Goal: Task Accomplishment & Management: Use online tool/utility

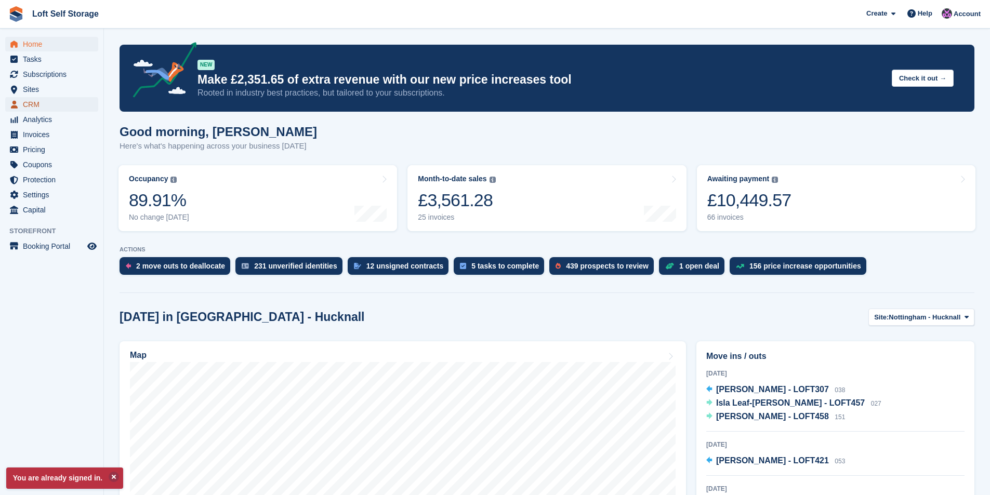
click at [56, 101] on span "CRM" at bounding box center [54, 104] width 62 height 15
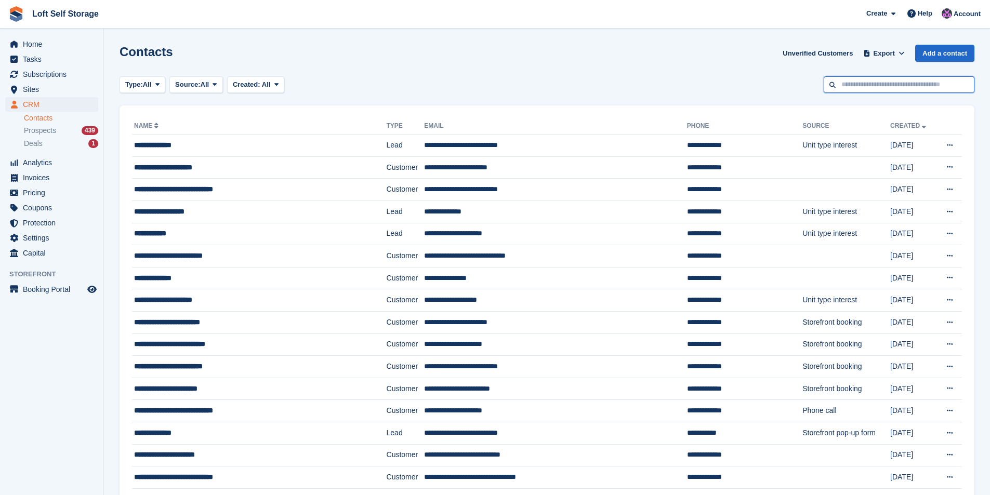
click at [885, 82] on input "text" at bounding box center [898, 84] width 151 height 17
type input "*******"
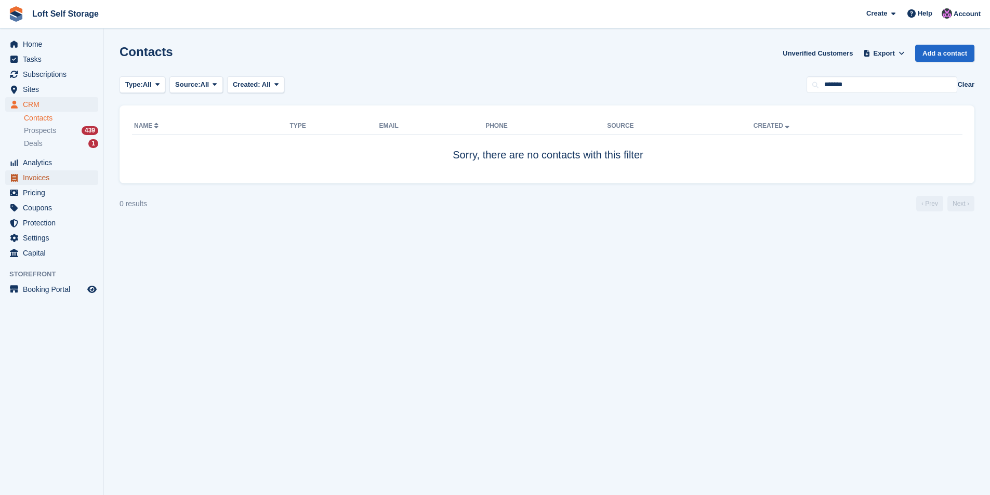
click at [56, 178] on span "Invoices" at bounding box center [54, 177] width 62 height 15
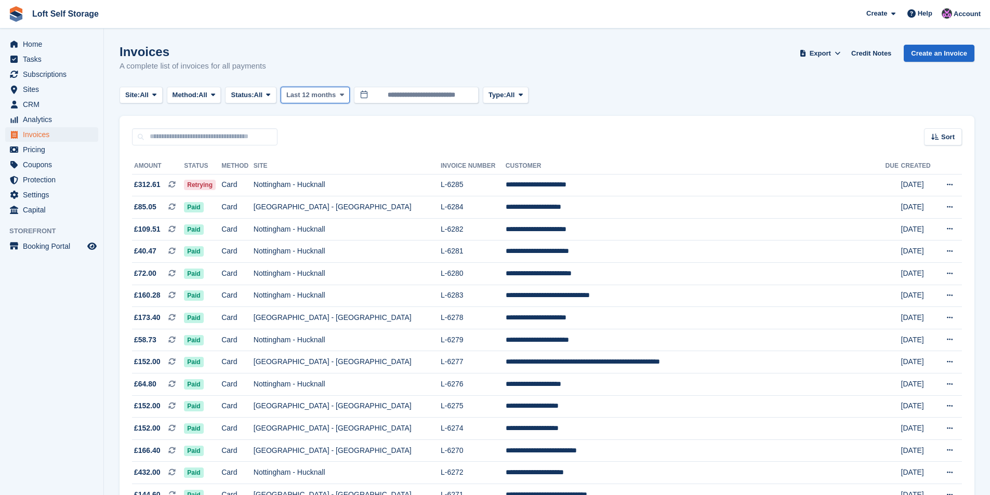
click at [315, 101] on button "Last 12 months" at bounding box center [315, 95] width 69 height 17
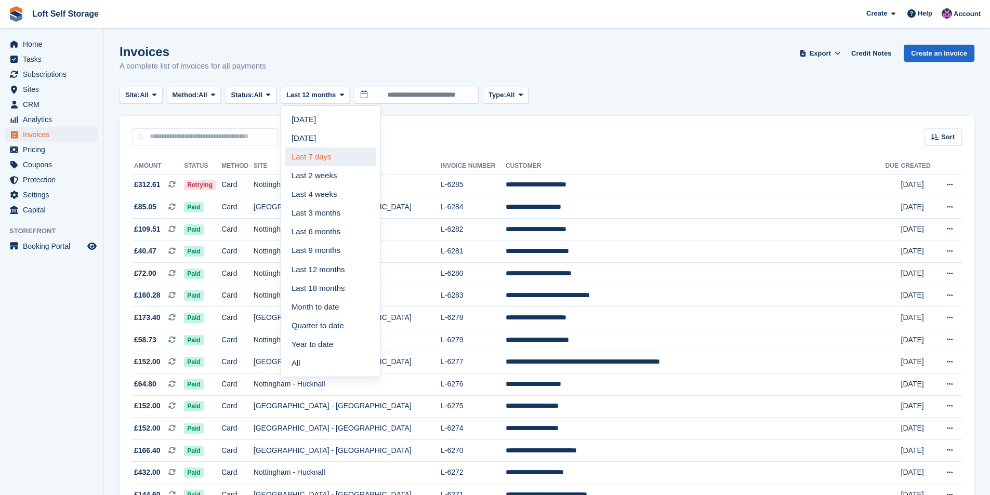
click at [309, 154] on link "Last 7 days" at bounding box center [330, 157] width 90 height 19
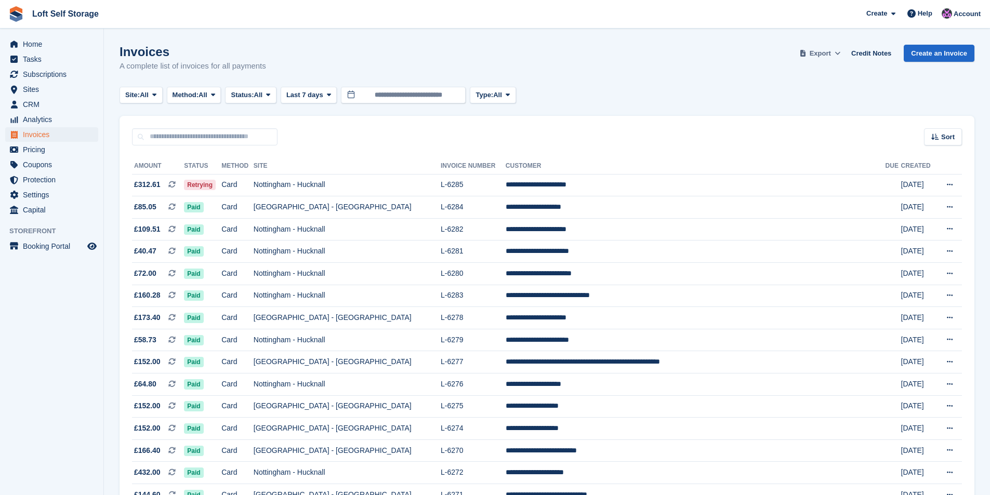
click at [815, 53] on span "Export" at bounding box center [819, 53] width 21 height 10
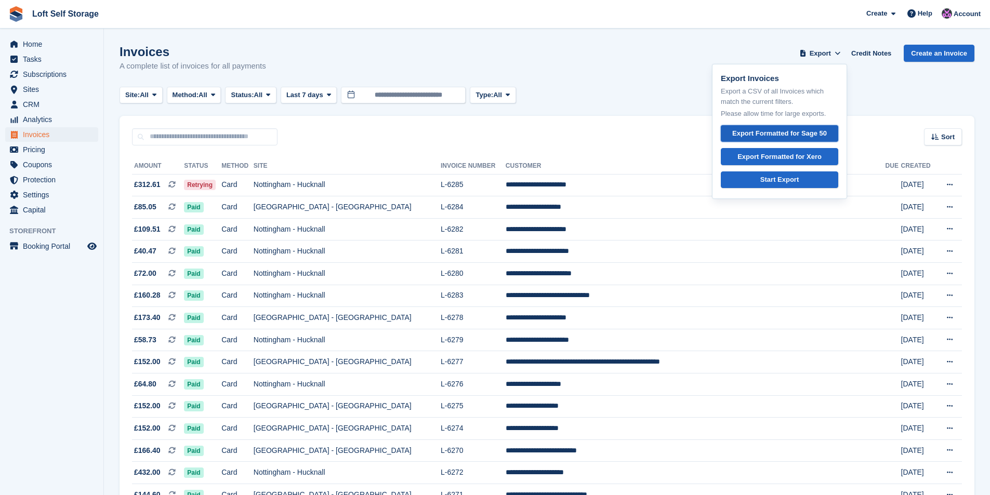
click at [800, 134] on div "Export Formatted for Sage 50" at bounding box center [779, 133] width 95 height 10
click at [606, 99] on div "Site: All All Nottingham - Hucknall Nottingham - Bestwood Village Method: All A…" at bounding box center [546, 95] width 855 height 17
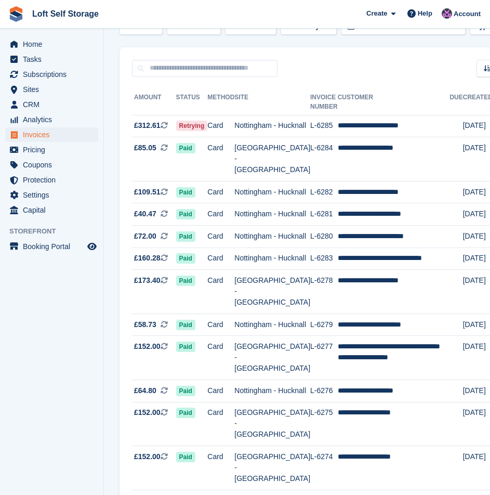
scroll to position [52, 0]
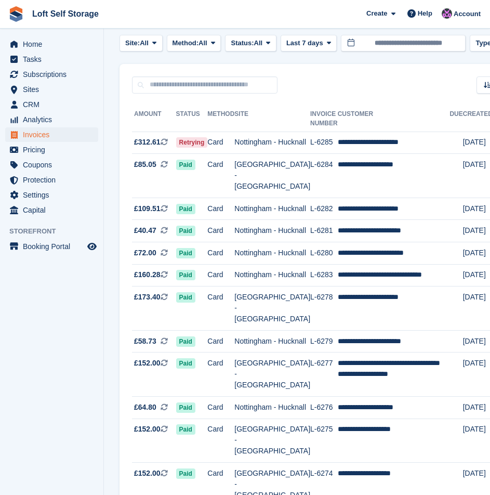
click at [48, 383] on aside "Home Tasks Subscriptions Subscriptions Subscriptions Contracts Price increases …" at bounding box center [51, 250] width 103 height 443
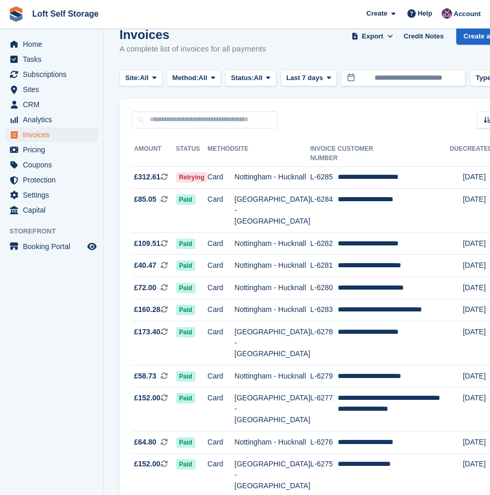
scroll to position [0, 0]
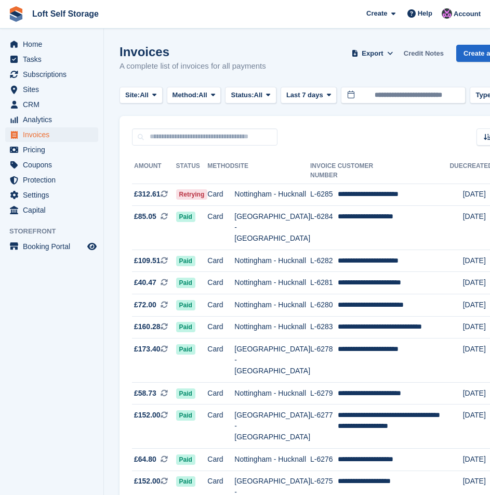
click at [411, 53] on link "Credit Notes" at bounding box center [423, 53] width 48 height 17
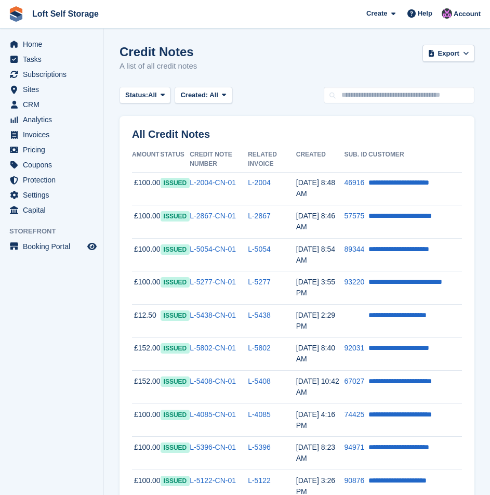
click at [357, 68] on div "Credit Notes A list of all credit notes Export Export Credit Notes Export a CSV…" at bounding box center [296, 65] width 355 height 40
click at [436, 56] on span at bounding box center [431, 53] width 10 height 10
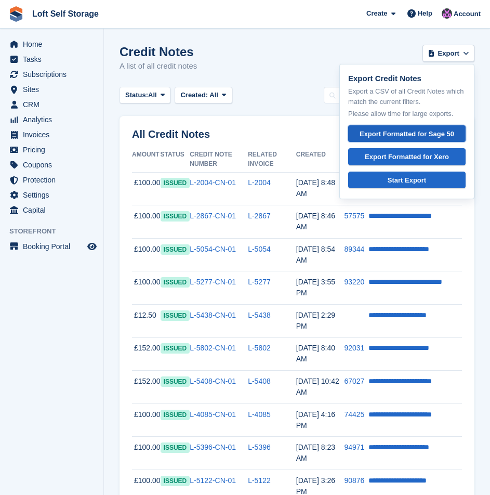
click at [367, 131] on div "Export Formatted for Sage 50" at bounding box center [407, 134] width 100 height 10
click at [278, 66] on div "Credit Notes A list of all credit notes Export Export Credit Notes Export a CSV…" at bounding box center [296, 65] width 355 height 40
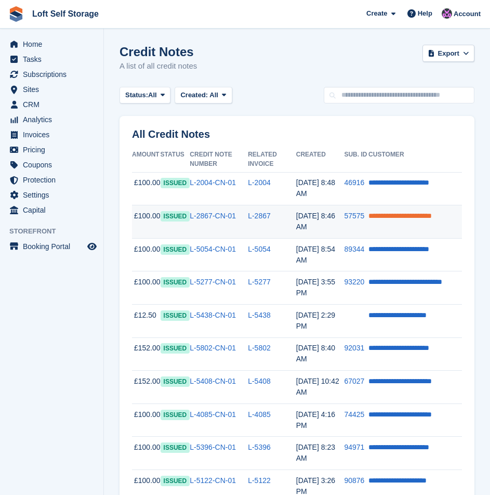
click at [382, 212] on link "**********" at bounding box center [399, 215] width 63 height 7
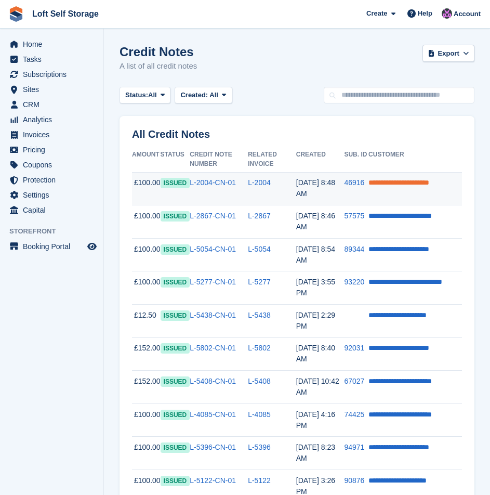
click at [416, 182] on link "**********" at bounding box center [398, 182] width 61 height 7
